Goal: Book appointment/travel/reservation

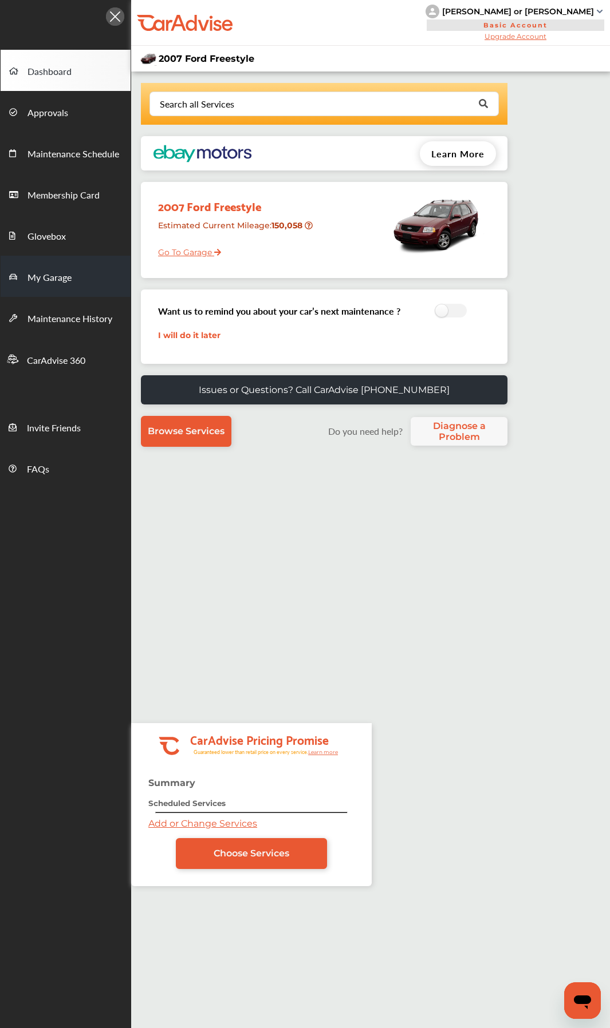
click at [61, 273] on span "My Garage" at bounding box center [49, 278] width 44 height 15
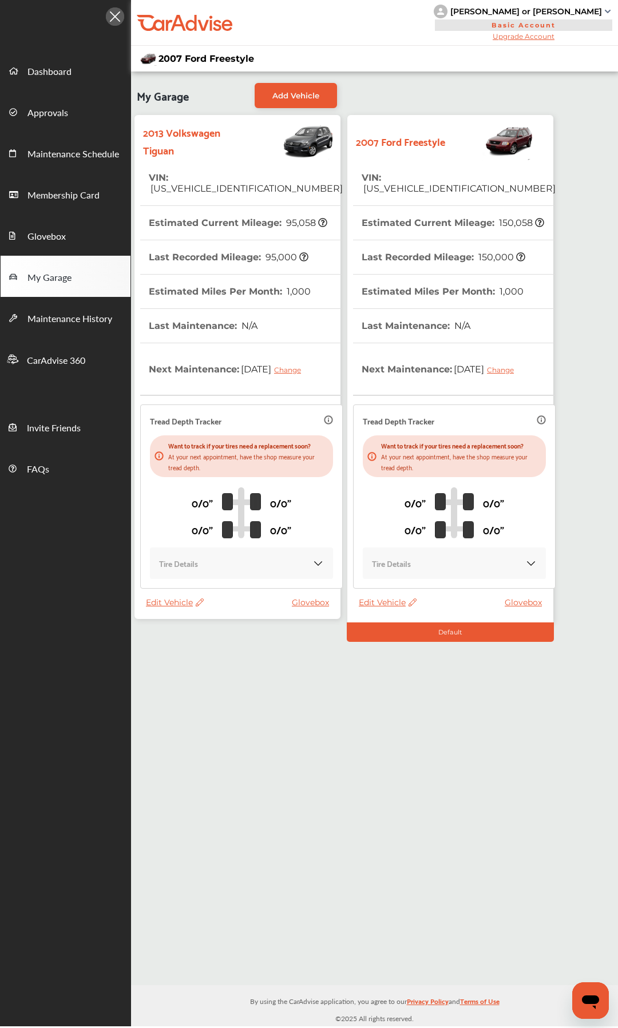
click at [477, 275] on th "Estimated Miles Per Month : 1,000" at bounding box center [443, 292] width 162 height 34
click at [468, 275] on th "Estimated Miles Per Month : 1,000" at bounding box center [443, 292] width 162 height 34
click at [434, 275] on th "Estimated Miles Per Month : 1,000" at bounding box center [443, 292] width 162 height 34
click at [382, 260] on th "Last Recorded Mileage : 150,000" at bounding box center [444, 257] width 164 height 34
click at [390, 258] on th "Last Recorded Mileage : 150,000" at bounding box center [444, 257] width 164 height 34
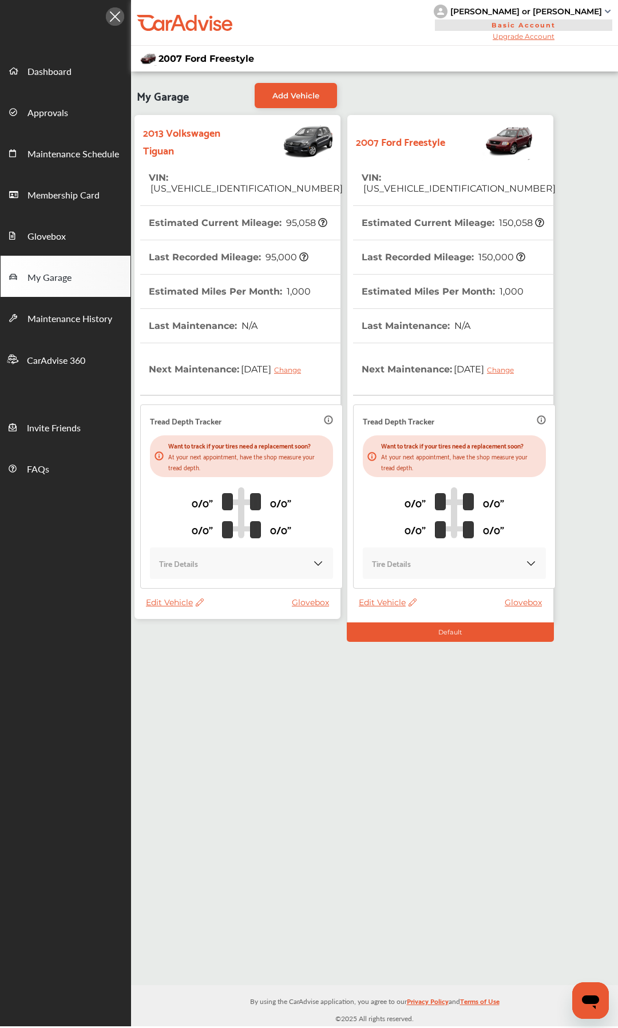
click at [414, 222] on th "Estimated Current Mileage : 150,058" at bounding box center [453, 223] width 183 height 34
click at [56, 69] on span "Dashboard" at bounding box center [49, 72] width 44 height 15
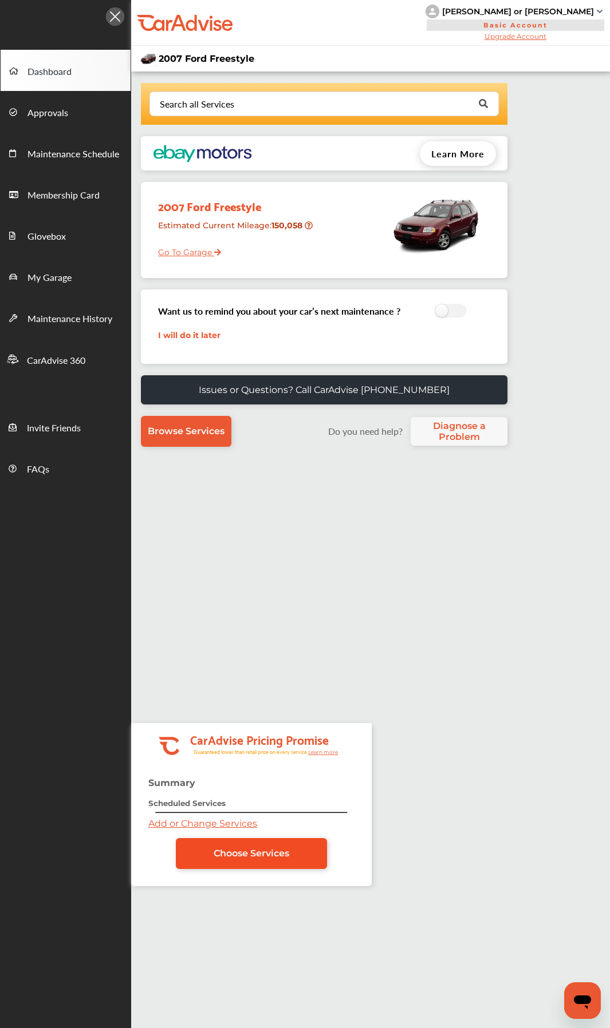
click at [227, 853] on span "Choose Services" at bounding box center [251, 853] width 76 height 11
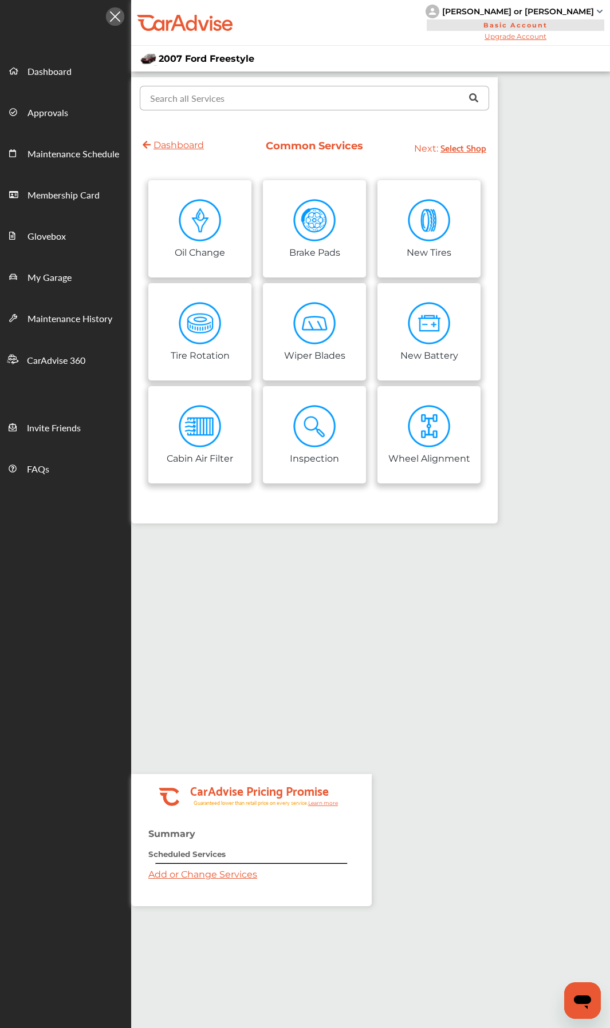
click at [298, 94] on input "text" at bounding box center [312, 97] width 342 height 22
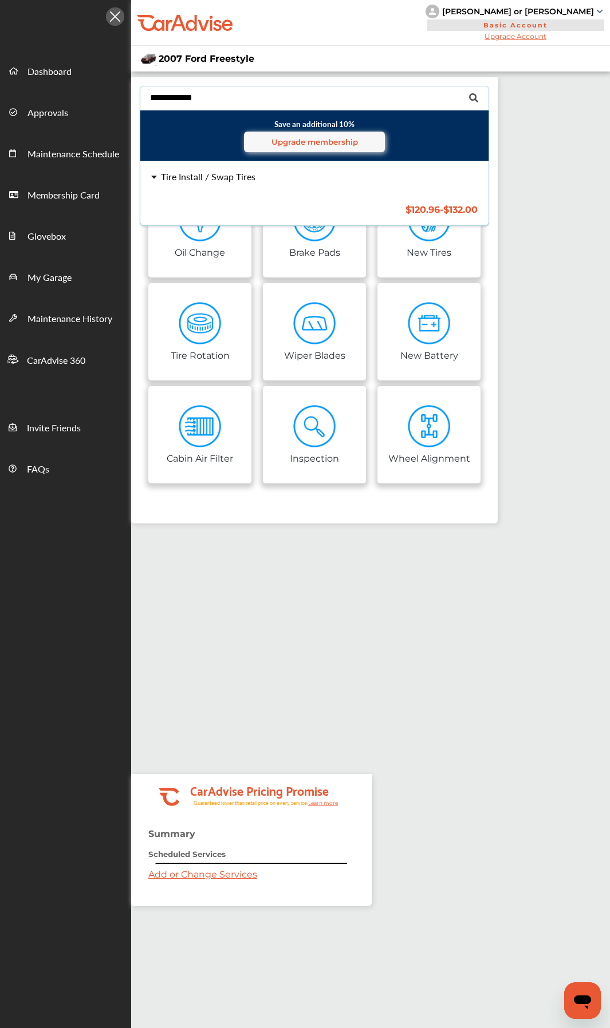
type input "**********"
click at [269, 184] on div "Tire Install / Swap Tires $120.96 - $132.00 Tire Install / Swap Tires $120.96 -…" at bounding box center [314, 193] width 366 height 64
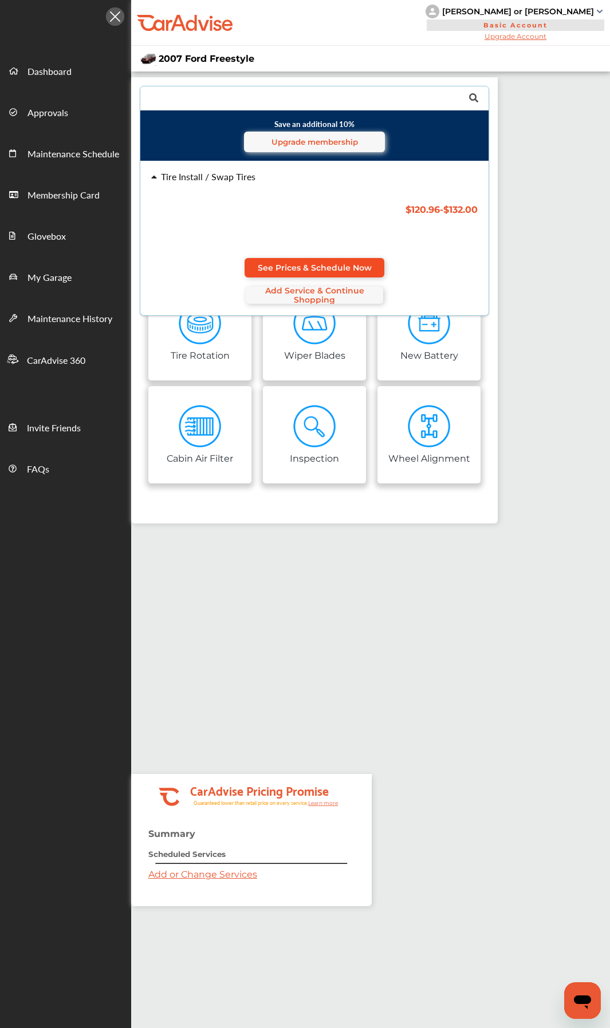
click at [310, 267] on span "See Prices & Schedule Now" at bounding box center [315, 267] width 114 height 9
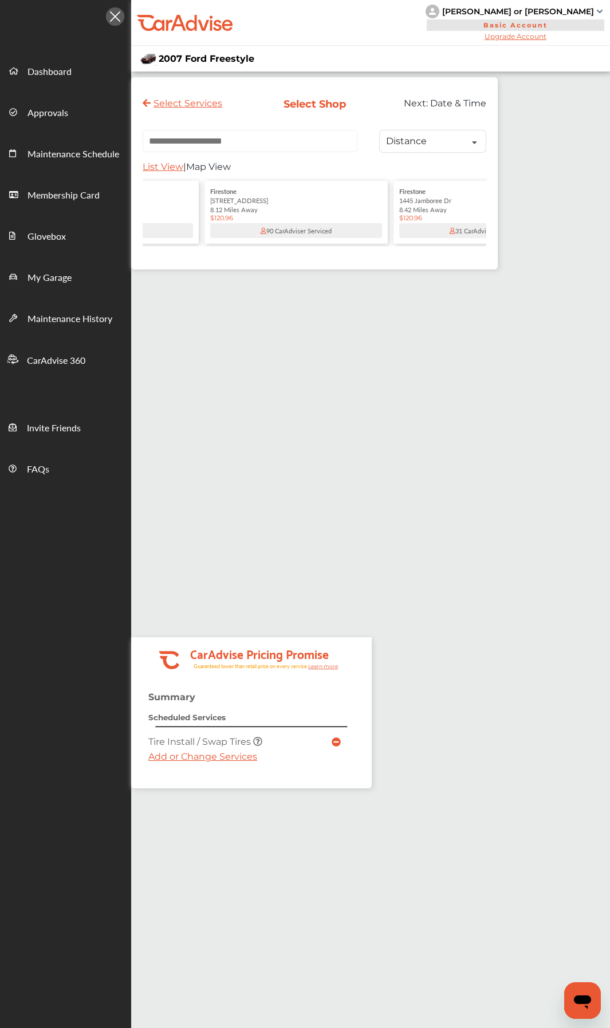
scroll to position [0, 343]
click at [289, 214] on div "8.12 Miles Away" at bounding box center [270, 209] width 172 height 9
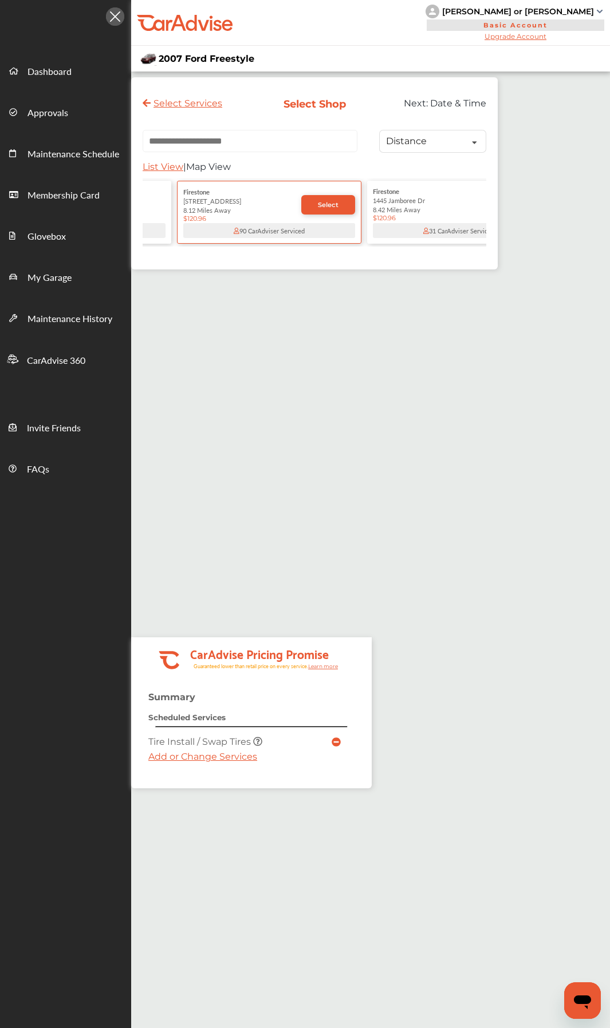
scroll to position [0, 0]
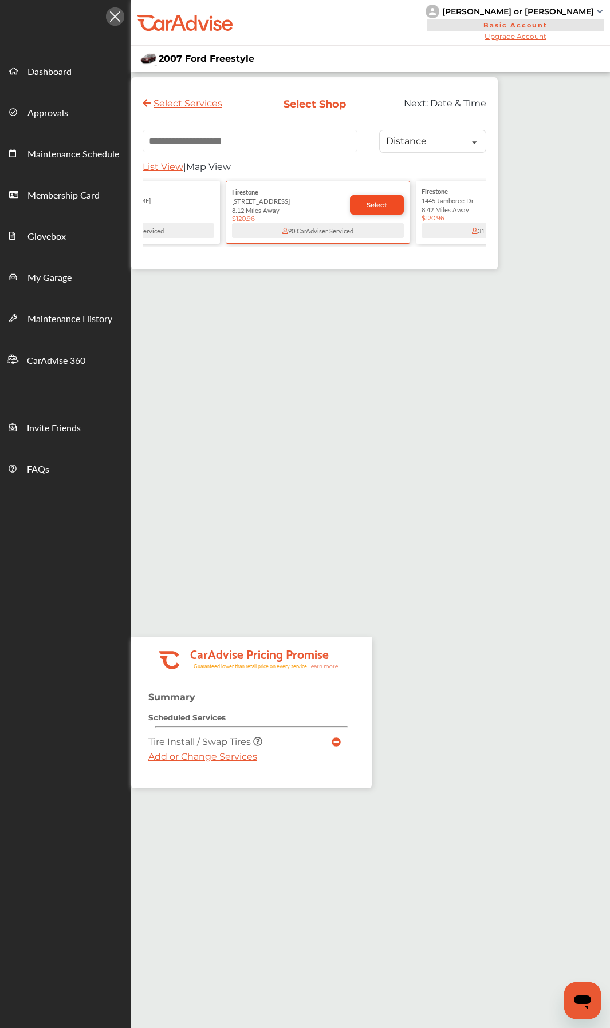
click at [375, 204] on link "Select" at bounding box center [377, 204] width 54 height 19
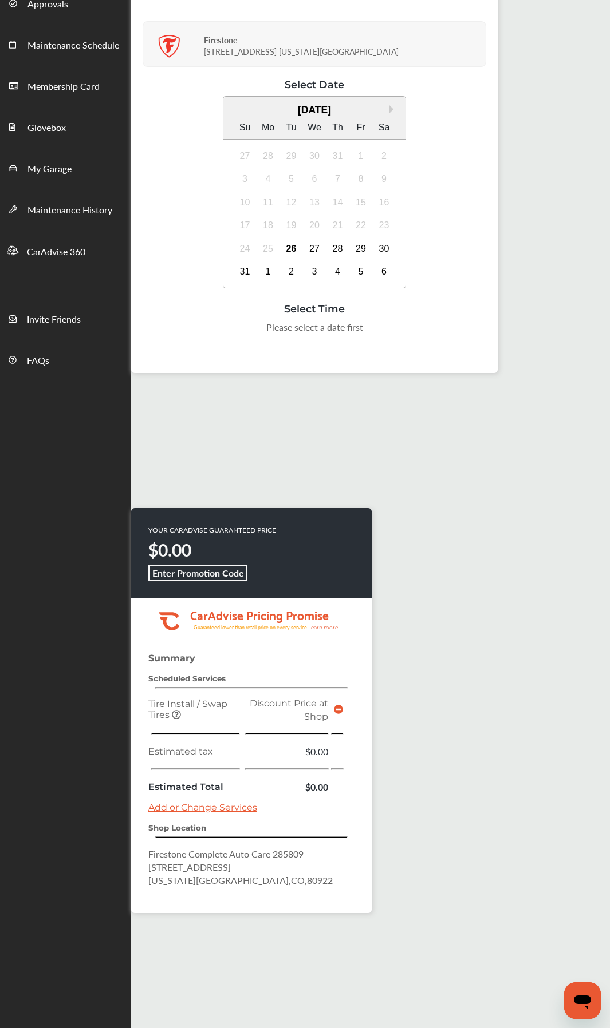
scroll to position [4, 0]
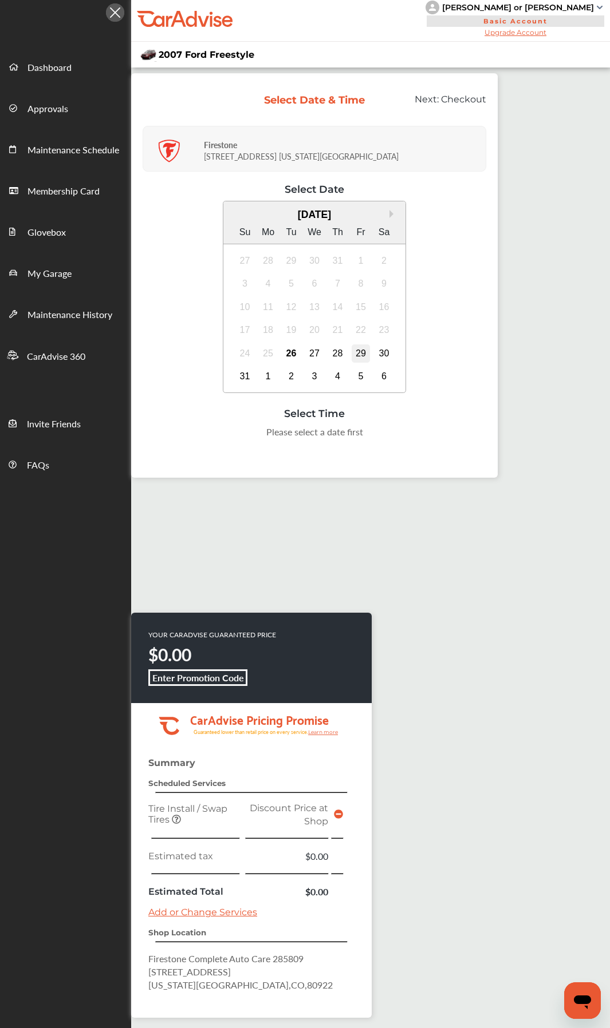
click at [360, 351] on div "29" at bounding box center [360, 354] width 18 height 18
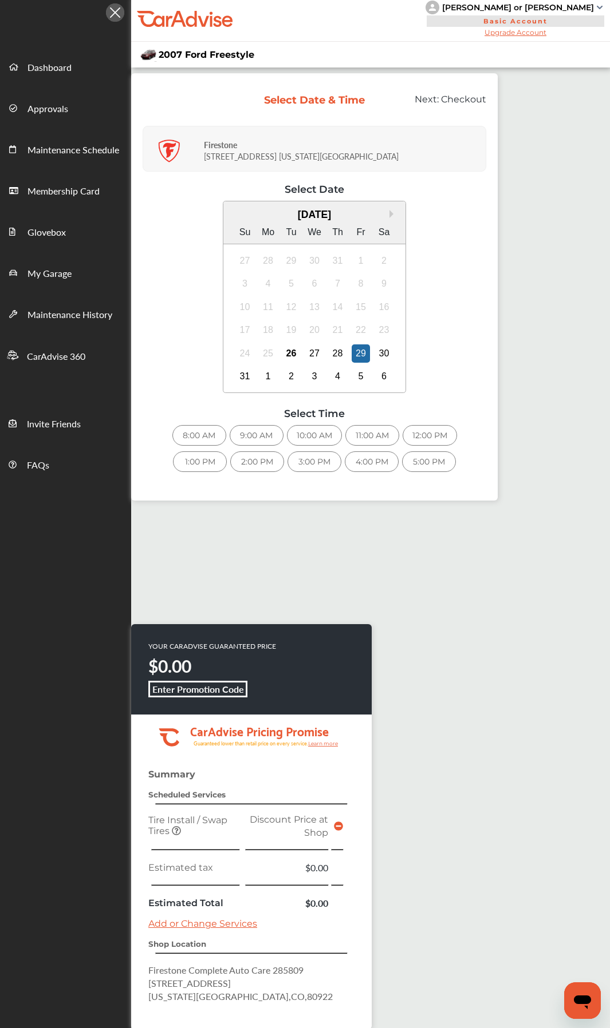
click at [211, 459] on div "1:00 PM" at bounding box center [200, 462] width 54 height 21
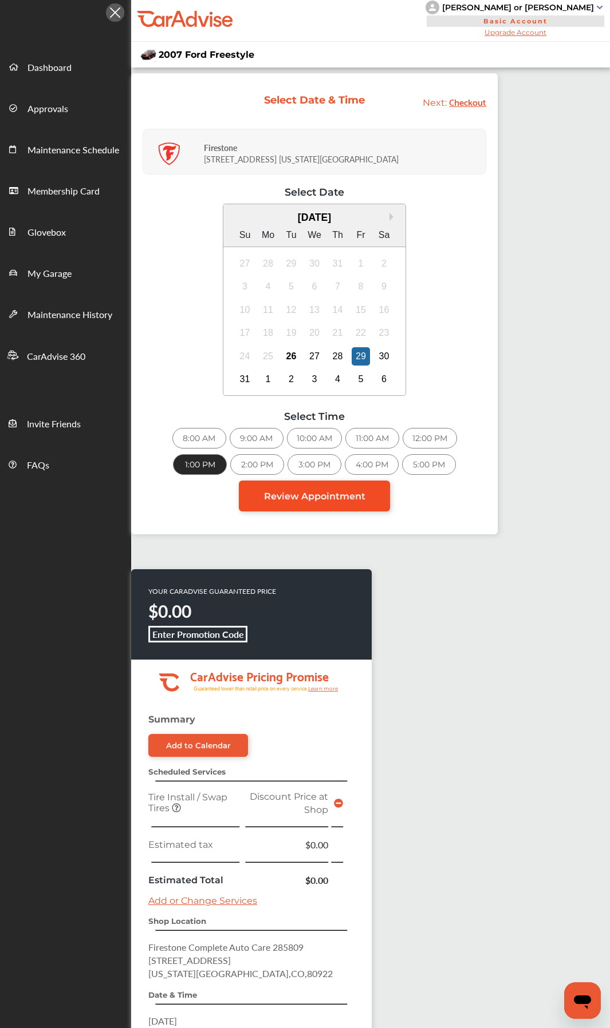
click at [345, 489] on link "Review Appointment" at bounding box center [314, 496] width 151 height 31
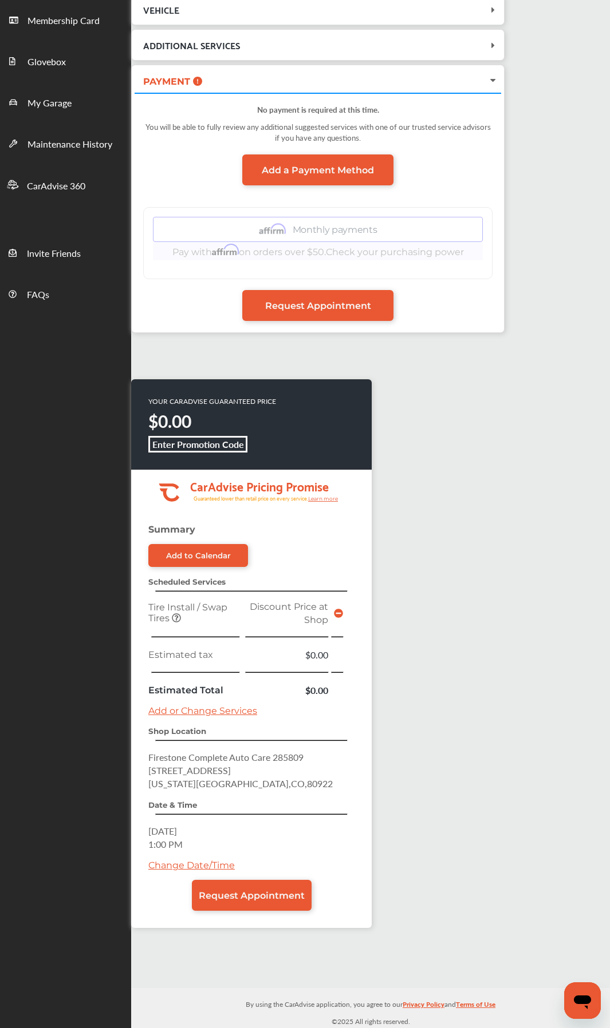
scroll to position [176, 0]
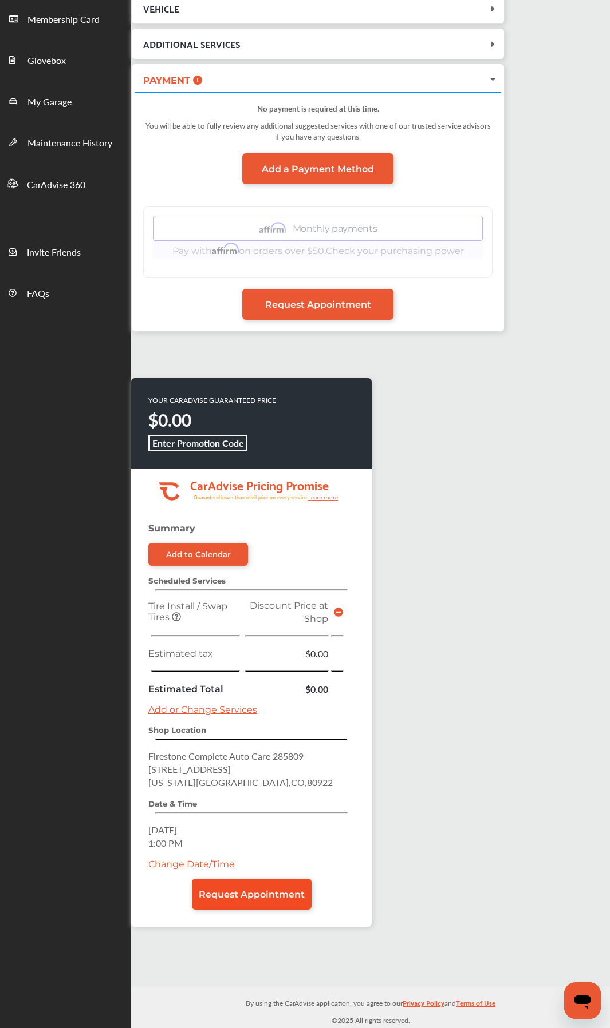
click at [248, 890] on span "Request Appointment" at bounding box center [252, 894] width 106 height 11
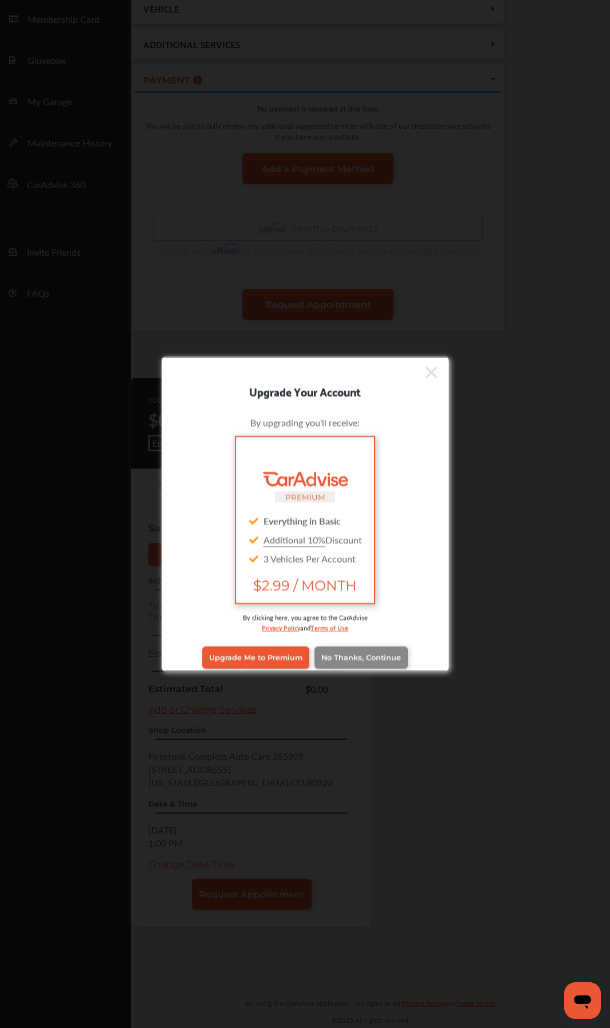
click at [382, 662] on link "No Thanks, Continue" at bounding box center [360, 658] width 93 height 22
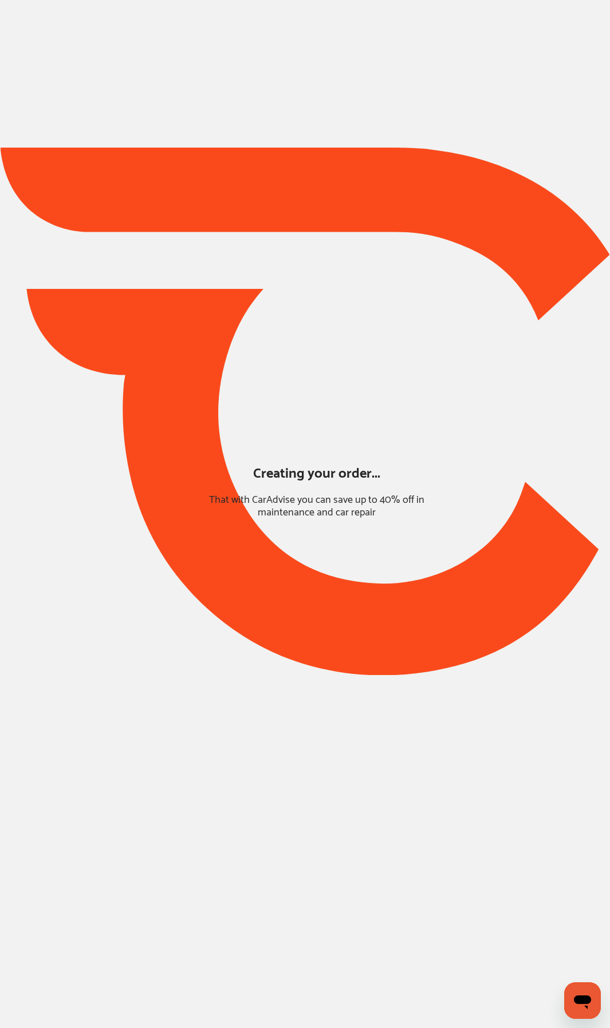
scroll to position [0, 0]
